Goal: Transaction & Acquisition: Purchase product/service

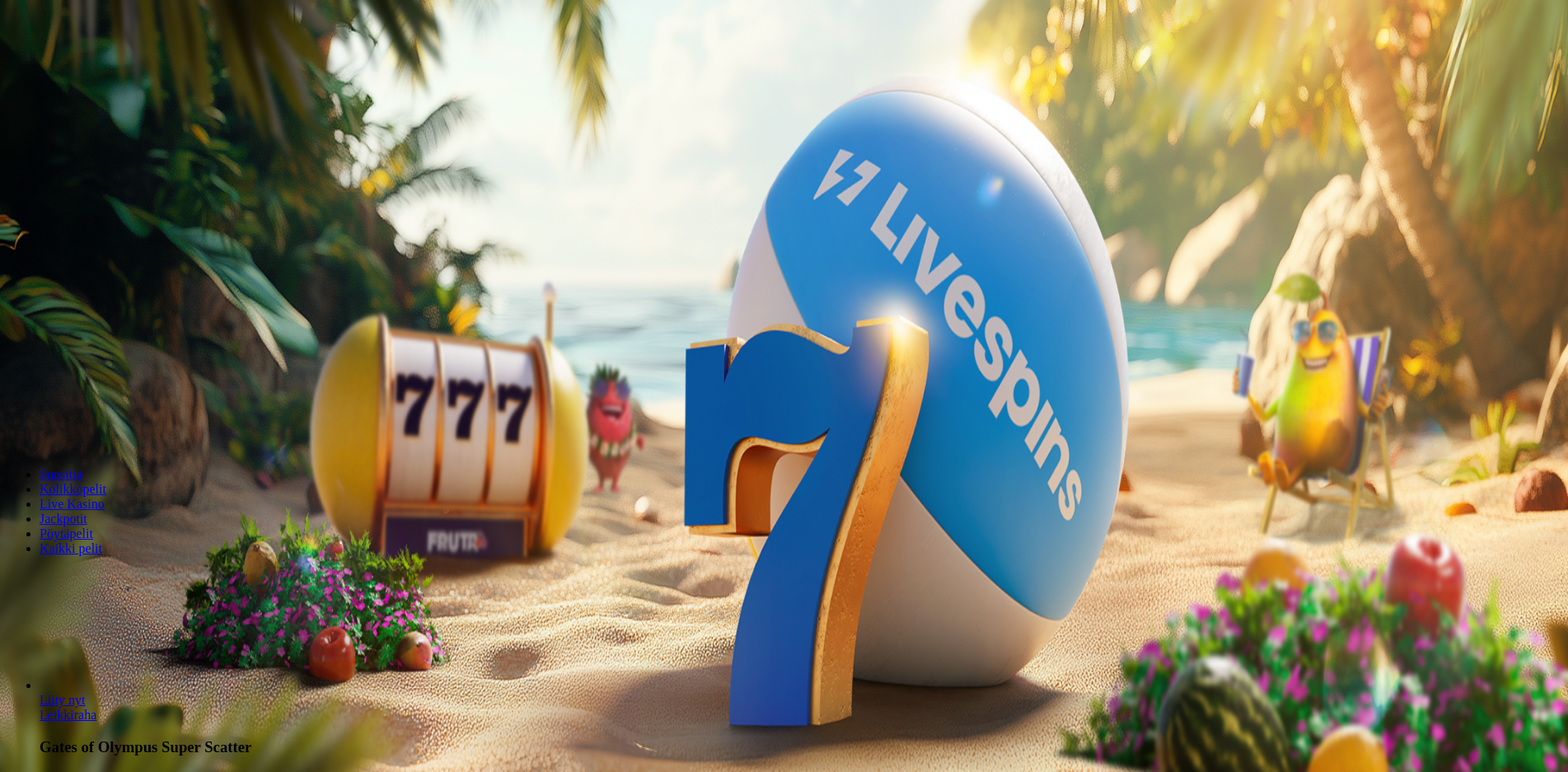
click at [132, 68] on button "Kirjaudu" at bounding box center [114, 59] width 54 height 17
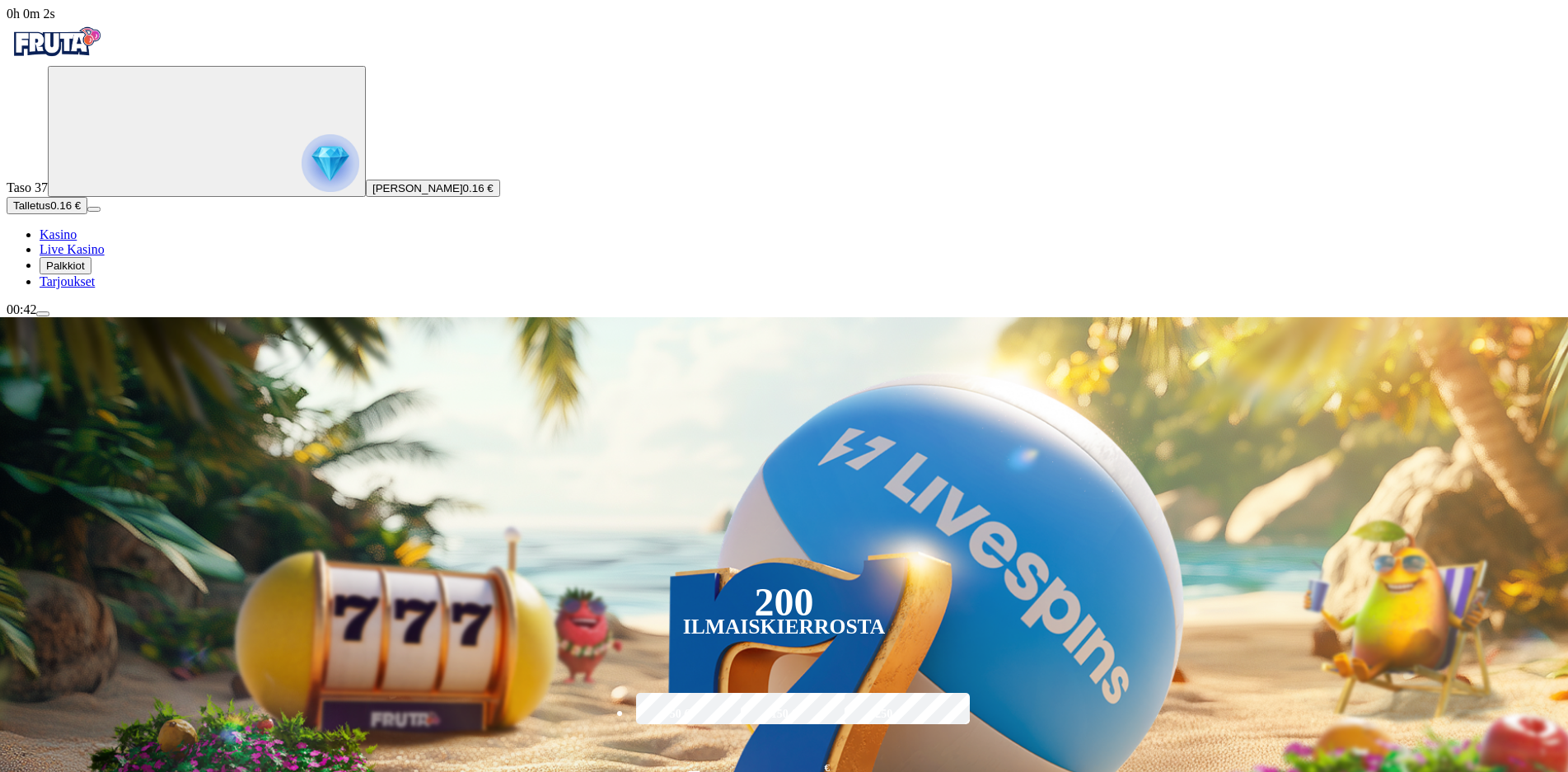
click at [85, 272] on span "Palkkiot" at bounding box center [65, 266] width 39 height 13
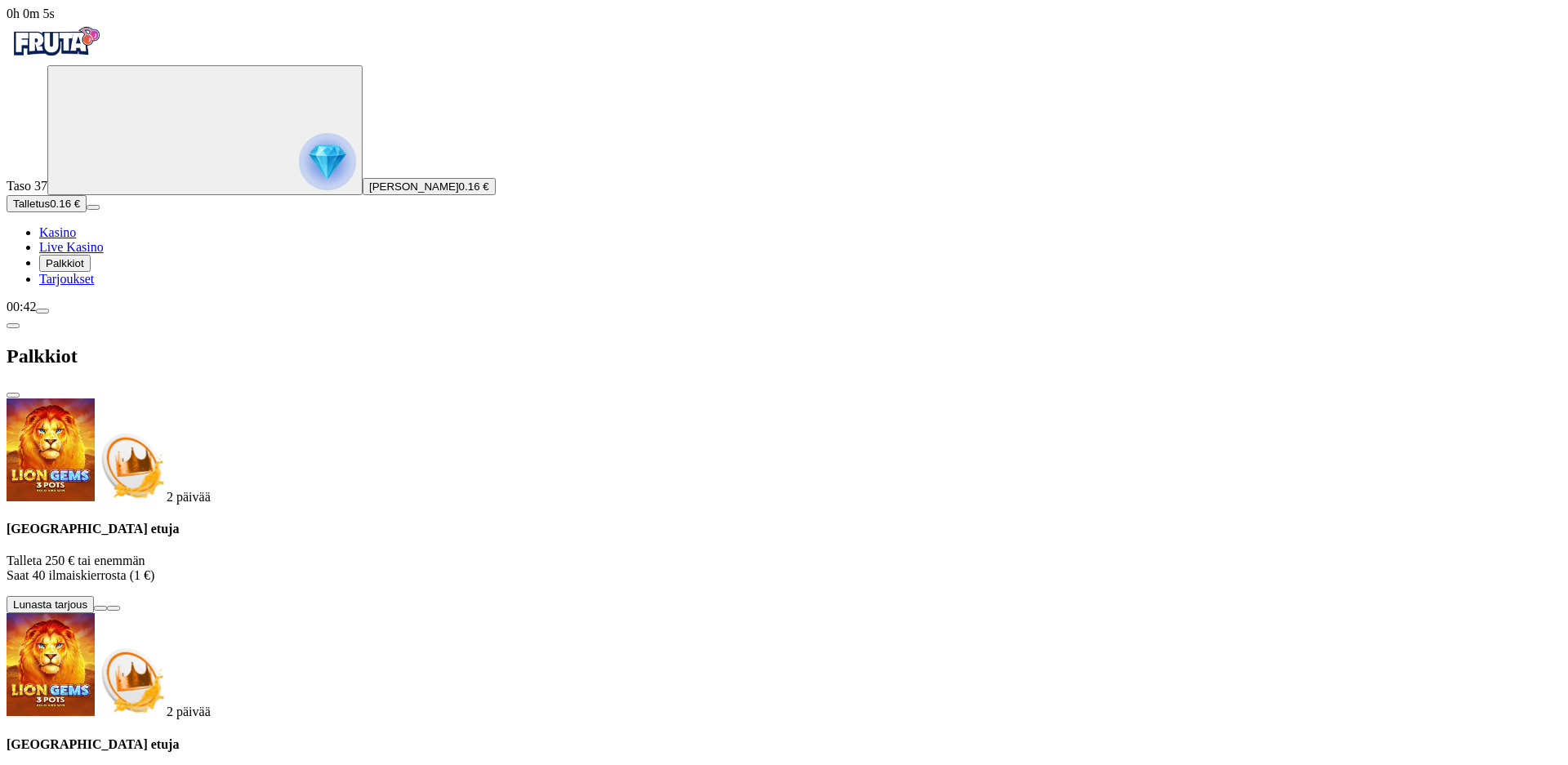
drag, startPoint x: 306, startPoint y: 647, endPoint x: 382, endPoint y: 679, distance: 82.5
drag, startPoint x: 382, startPoint y: 679, endPoint x: 286, endPoint y: 644, distance: 102.2
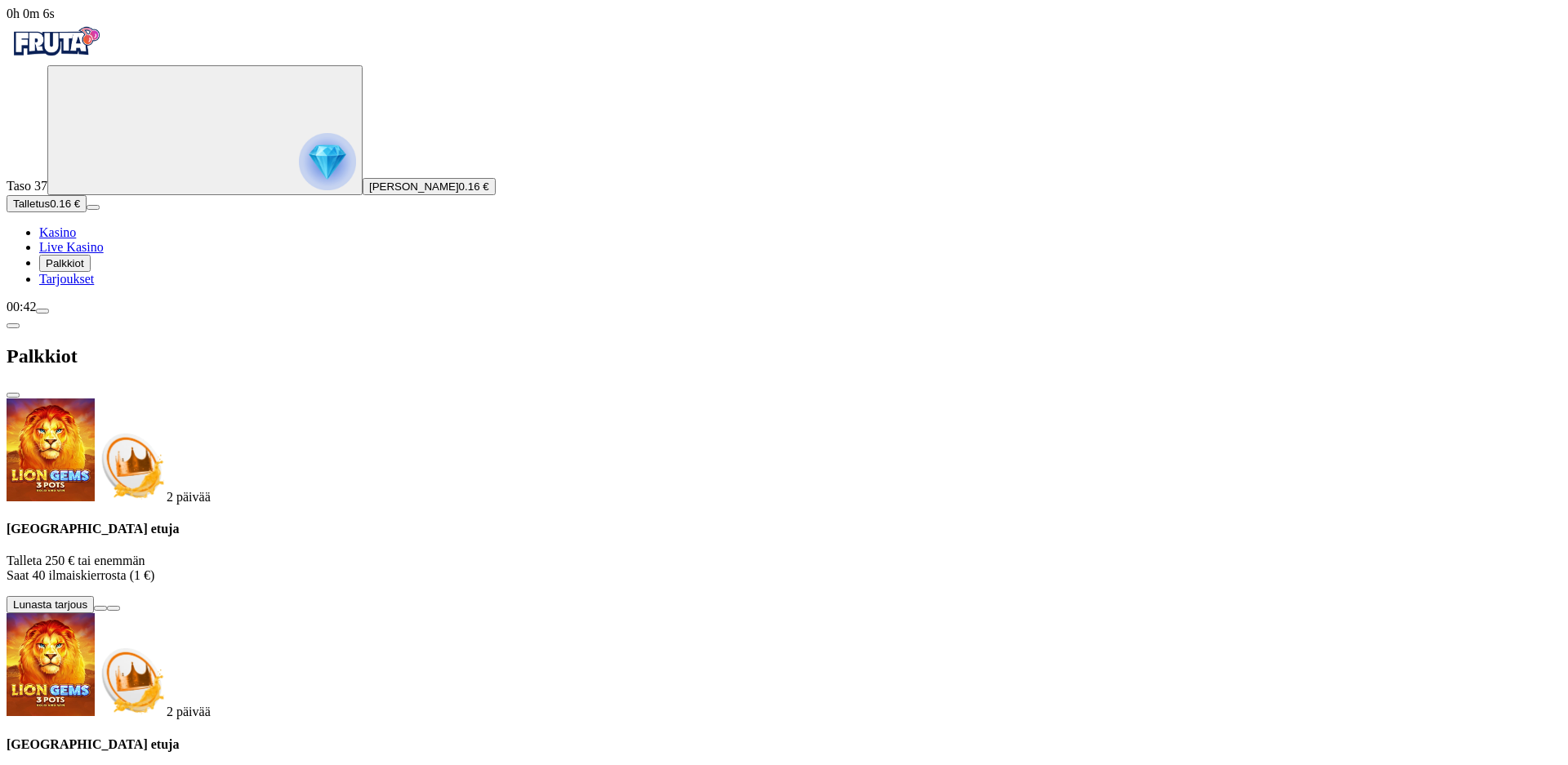
drag, startPoint x: 291, startPoint y: 644, endPoint x: 341, endPoint y: 625, distance: 53.5
click at [91, 286] on link "Tarjoukset" at bounding box center [66, 279] width 54 height 14
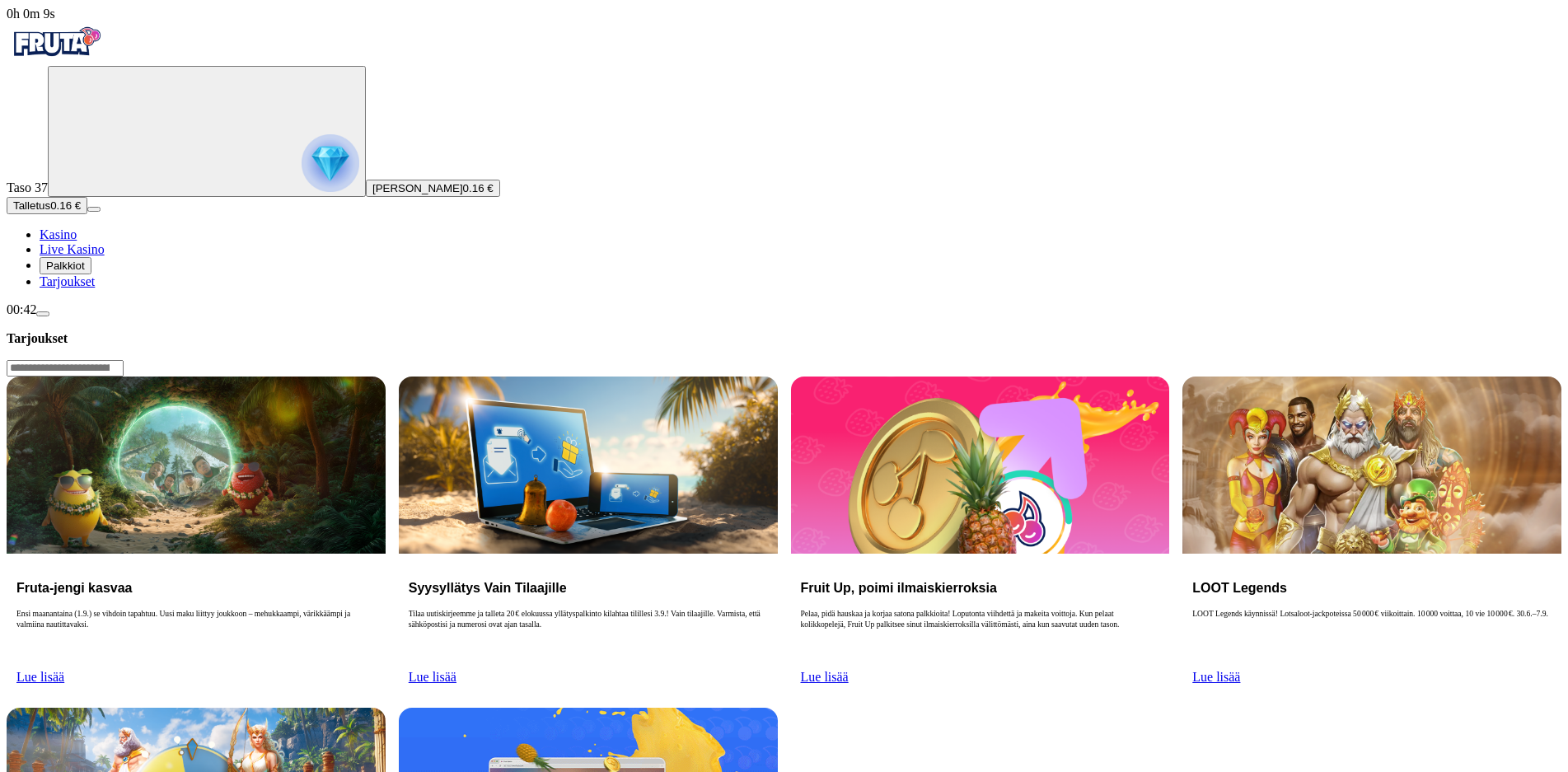
click at [93, 63] on img "Primary" at bounding box center [56, 42] width 99 height 41
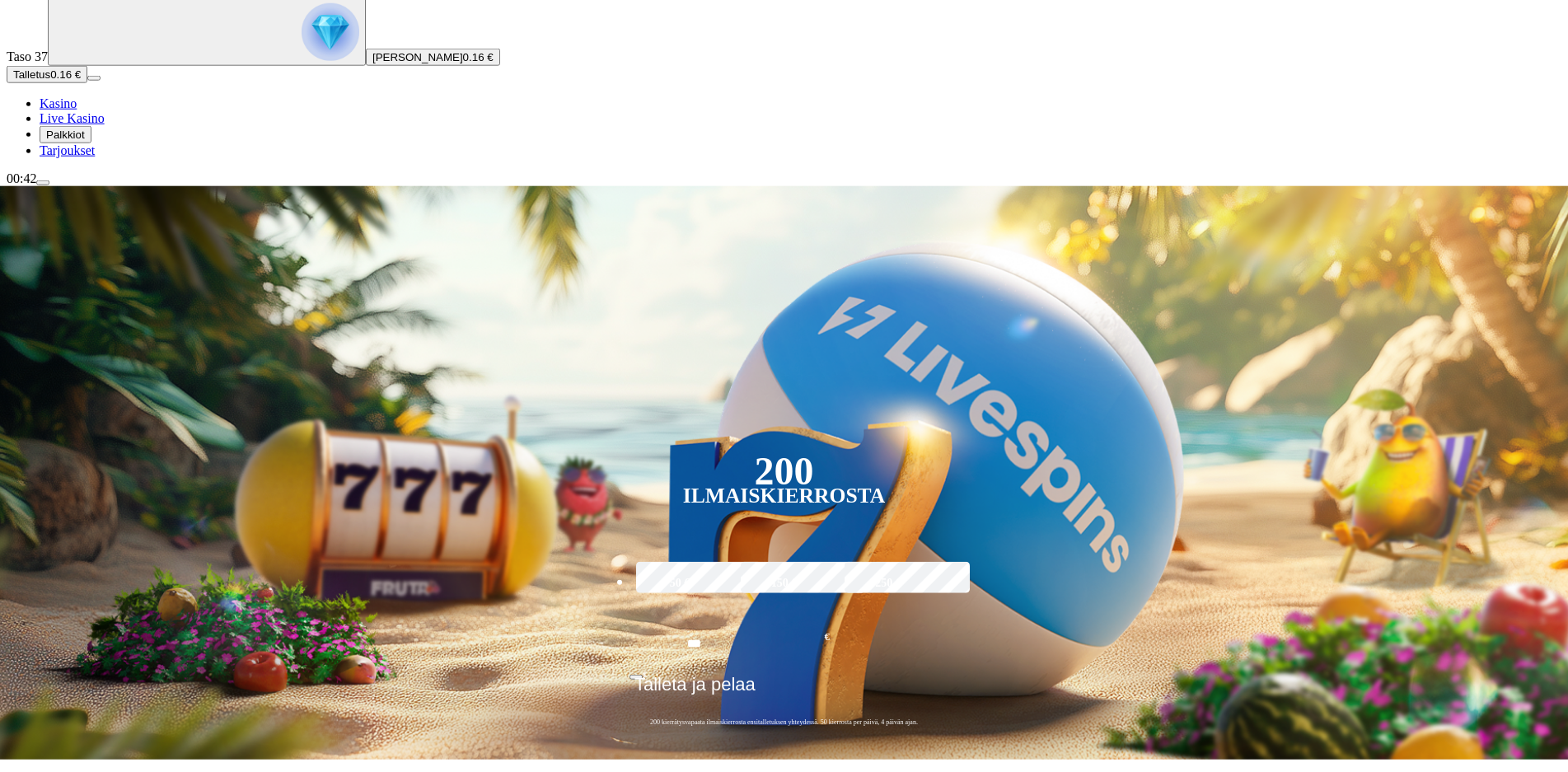
scroll to position [252, 0]
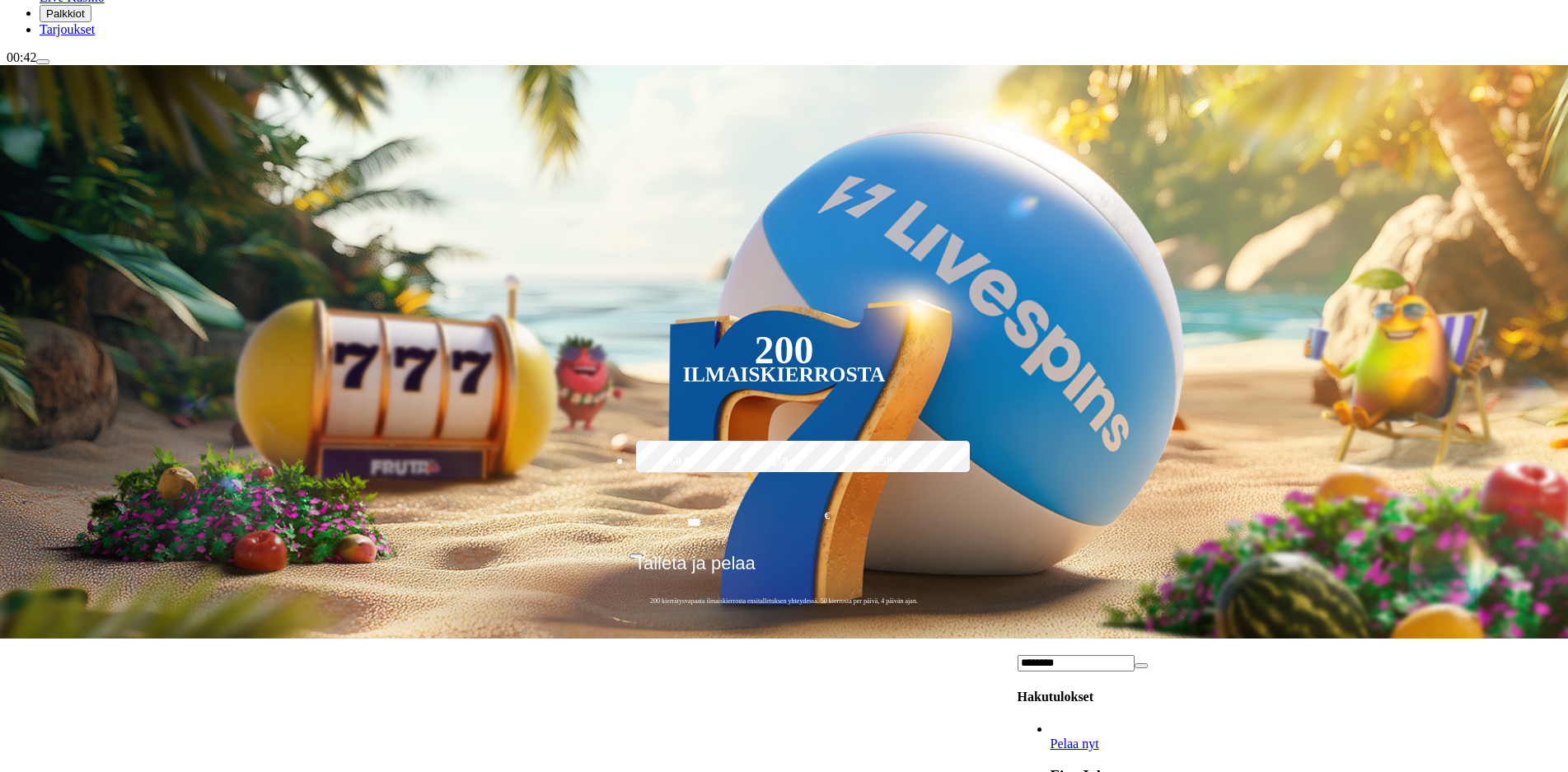
type input "********"
